Goal: Check status: Check status

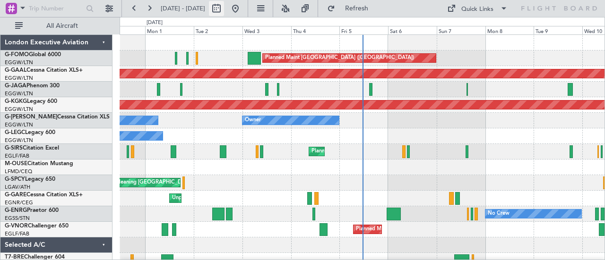
click at [224, 5] on button at bounding box center [216, 8] width 15 height 15
select select "8"
select select "2025"
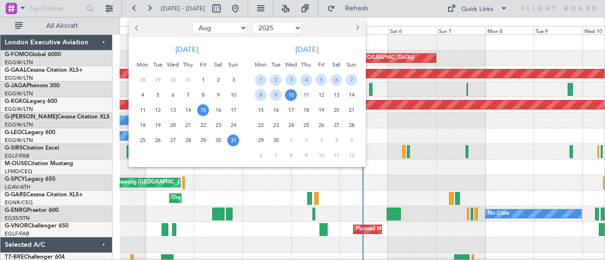
click at [200, 112] on span "15" at bounding box center [203, 110] width 12 height 12
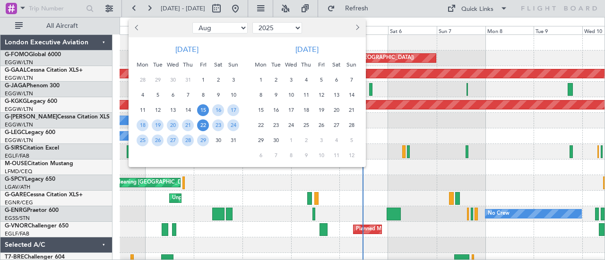
click at [206, 124] on span "22" at bounding box center [203, 126] width 12 height 12
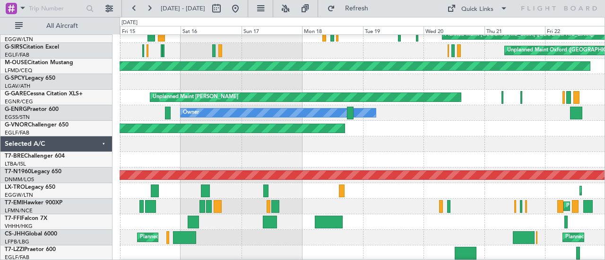
scroll to position [101, 0]
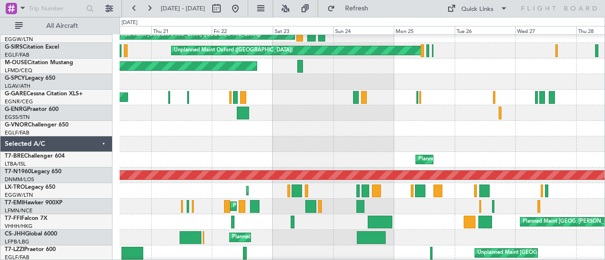
click at [154, 236] on div "Planned Maint [GEOGRAPHIC_DATA] ([GEOGRAPHIC_DATA])" at bounding box center [362, 238] width 485 height 16
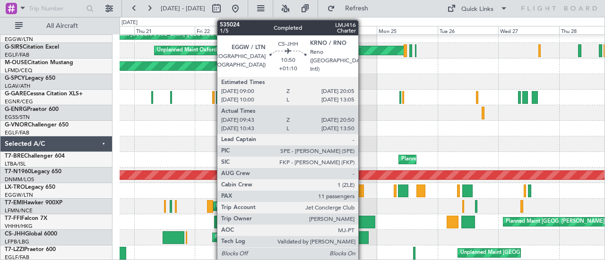
click at [363, 238] on div at bounding box center [354, 238] width 29 height 13
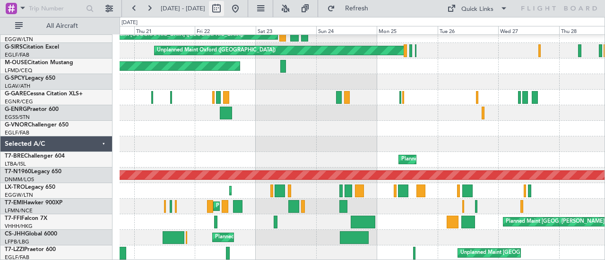
click at [224, 11] on button at bounding box center [216, 8] width 15 height 15
select select "8"
select select "2025"
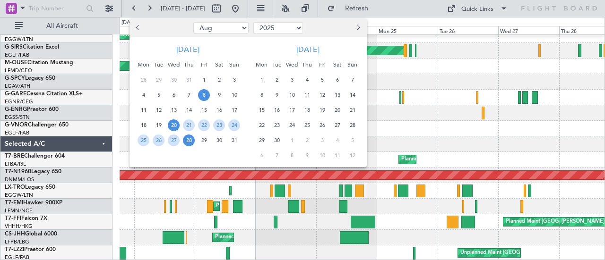
click at [203, 98] on span "8" at bounding box center [204, 95] width 12 height 12
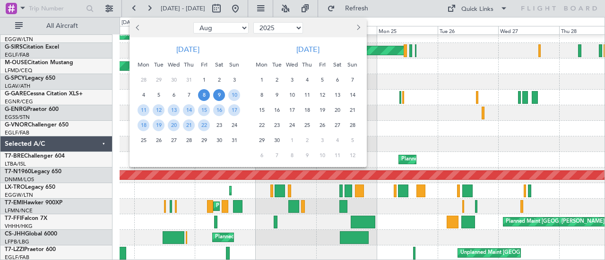
click at [215, 98] on span "9" at bounding box center [219, 95] width 12 height 12
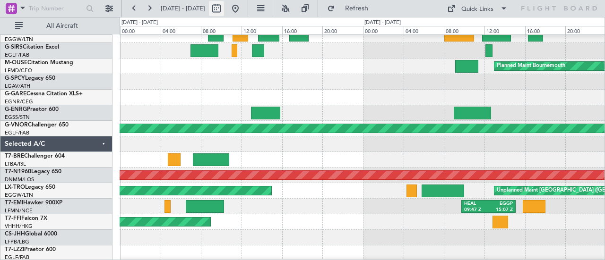
click at [224, 7] on button at bounding box center [216, 8] width 15 height 15
select select "8"
select select "2025"
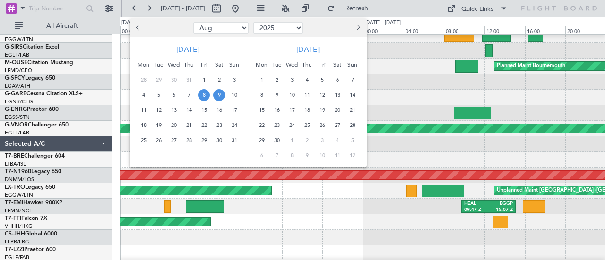
click at [233, 122] on span "24" at bounding box center [234, 126] width 12 height 12
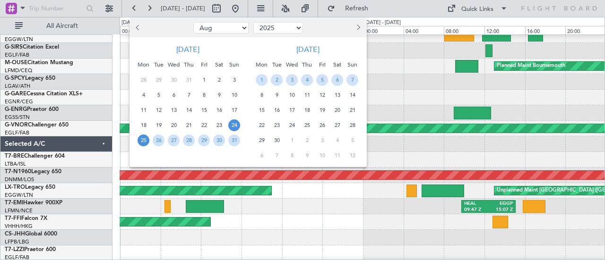
click at [144, 141] on span "25" at bounding box center [144, 141] width 12 height 12
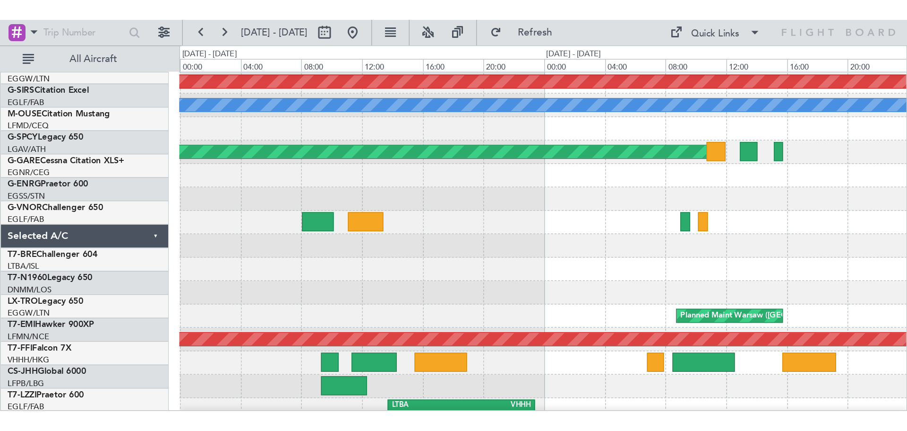
scroll to position [0, 0]
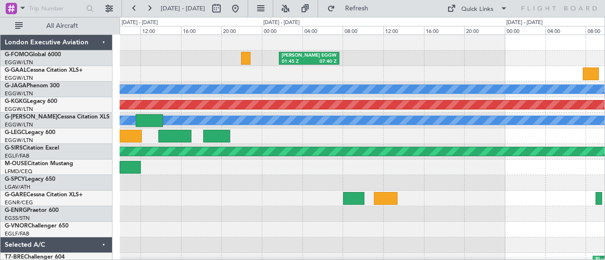
click at [311, 135] on div "Planned Maint [GEOGRAPHIC_DATA] ([GEOGRAPHIC_DATA])" at bounding box center [362, 137] width 485 height 16
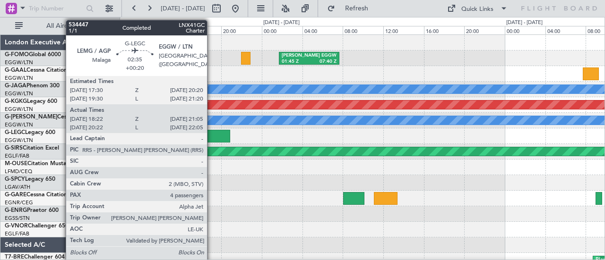
click at [212, 131] on div at bounding box center [216, 136] width 27 height 13
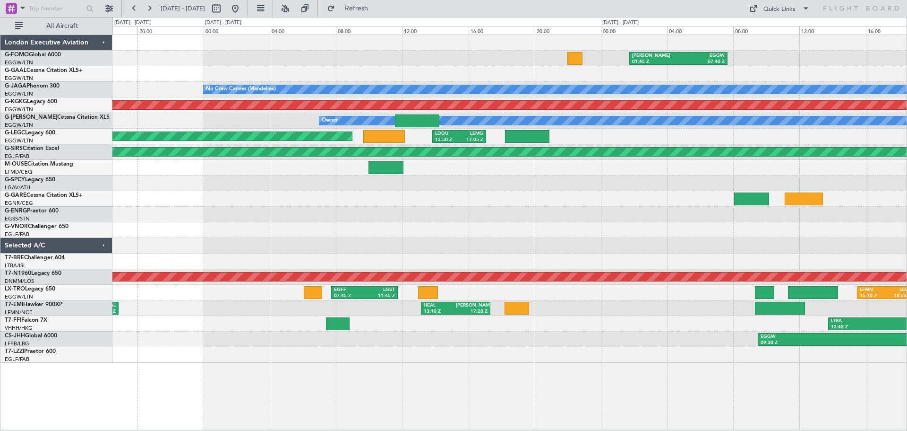
click at [426, 220] on div "[PERSON_NAME] 01:45 Z EGGW 07:40 Z No Crew Cannes ([GEOGRAPHIC_DATA]) AOG Maint…" at bounding box center [509, 198] width 794 height 327
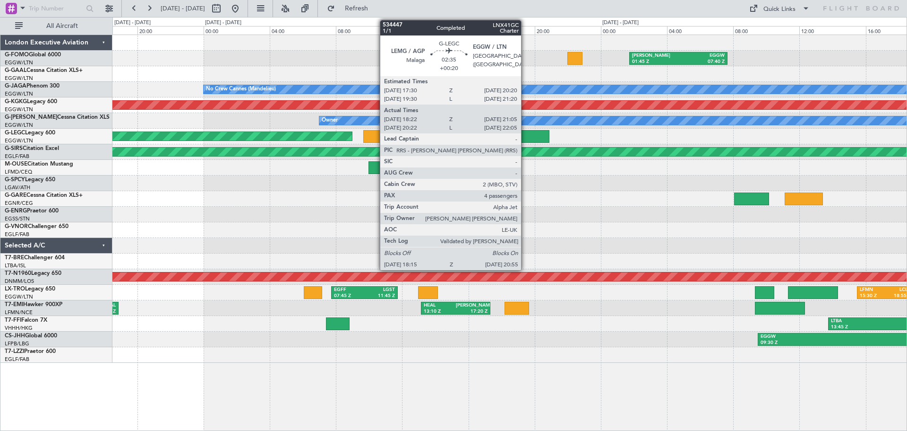
click at [525, 132] on div at bounding box center [527, 136] width 44 height 13
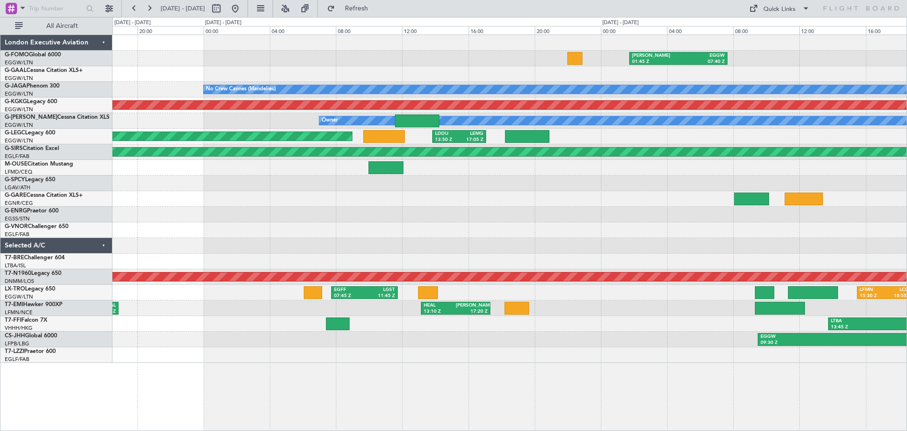
click at [604, 236] on div at bounding box center [509, 230] width 794 height 16
